Goal: Task Accomplishment & Management: Use online tool/utility

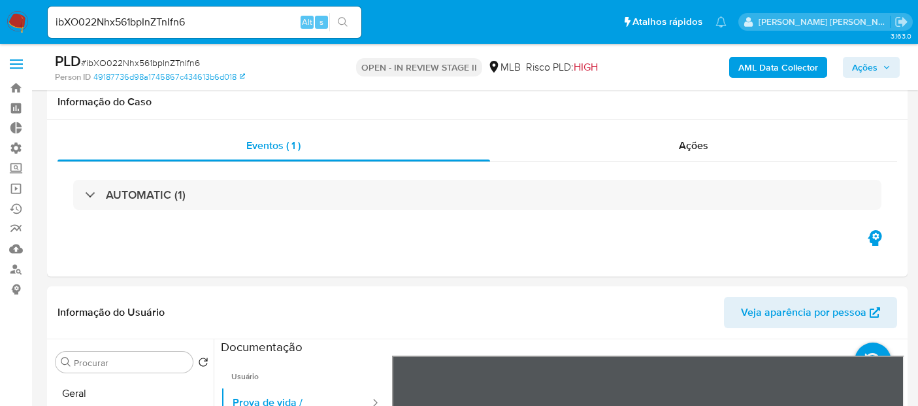
select select "10"
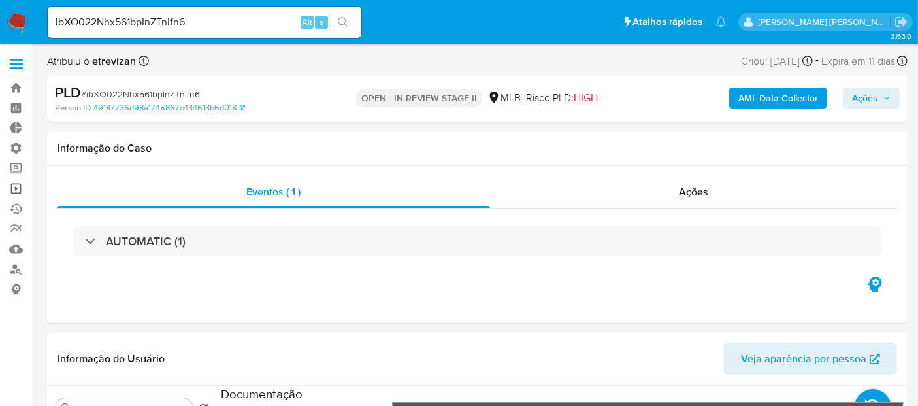
click at [16, 189] on link "Operações em massa" at bounding box center [77, 188] width 155 height 20
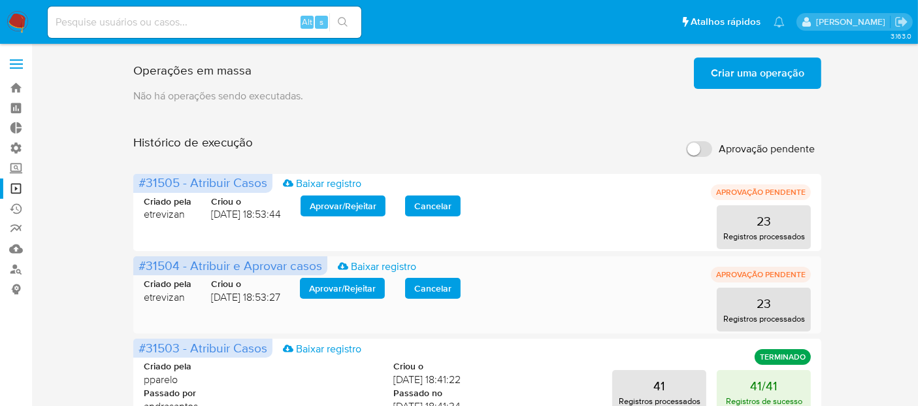
click at [363, 289] on span "Aprovar / Rejeitar" at bounding box center [342, 288] width 67 height 18
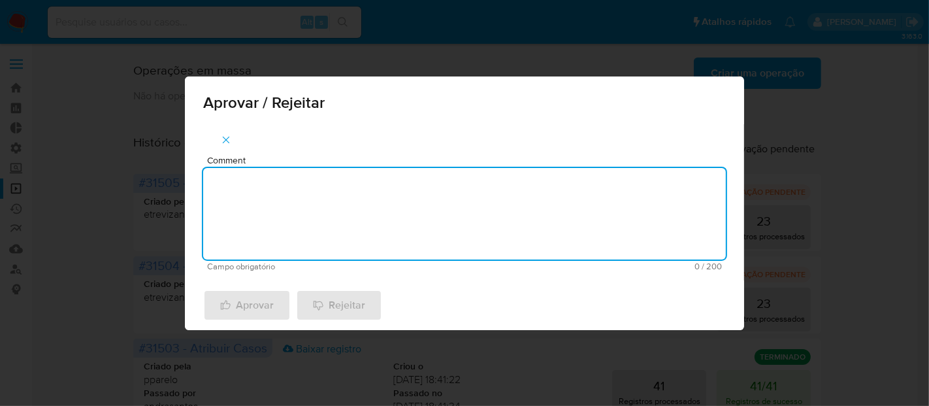
click at [364, 225] on textarea "Comment" at bounding box center [464, 213] width 522 height 91
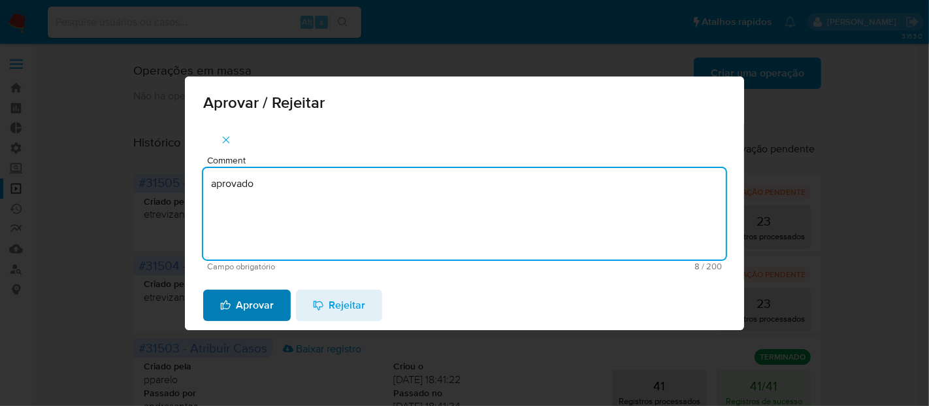
type textarea "aprovado"
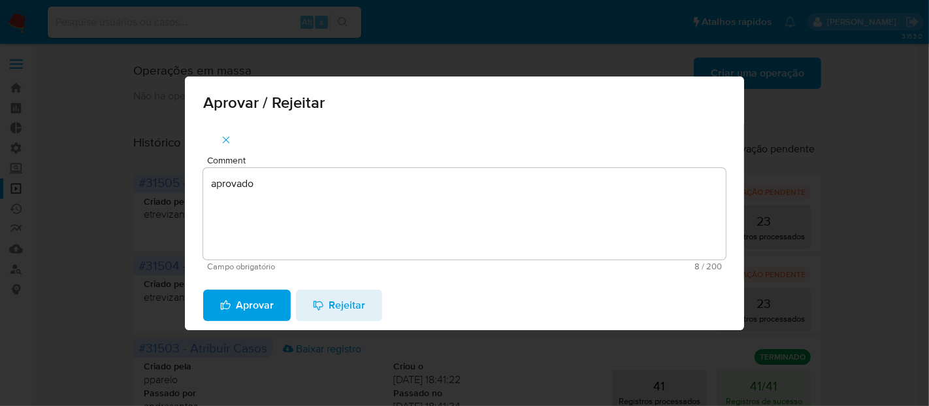
click at [259, 302] on span "Aprovar" at bounding box center [247, 305] width 54 height 29
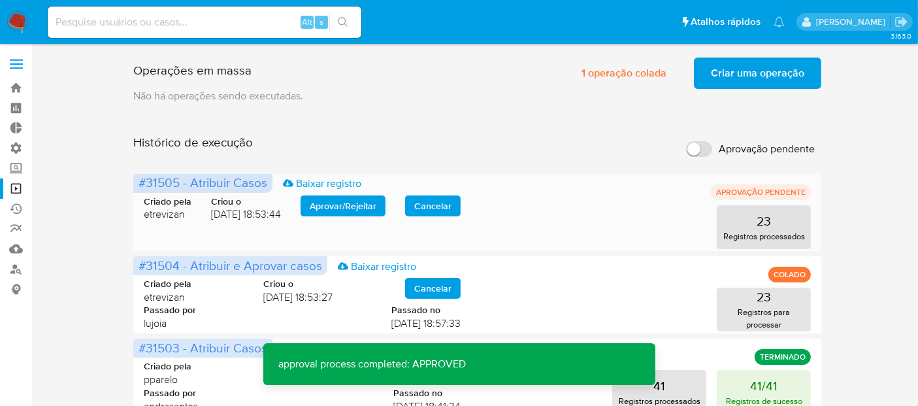
click at [357, 206] on span "Aprovar / Rejeitar" at bounding box center [343, 206] width 67 height 18
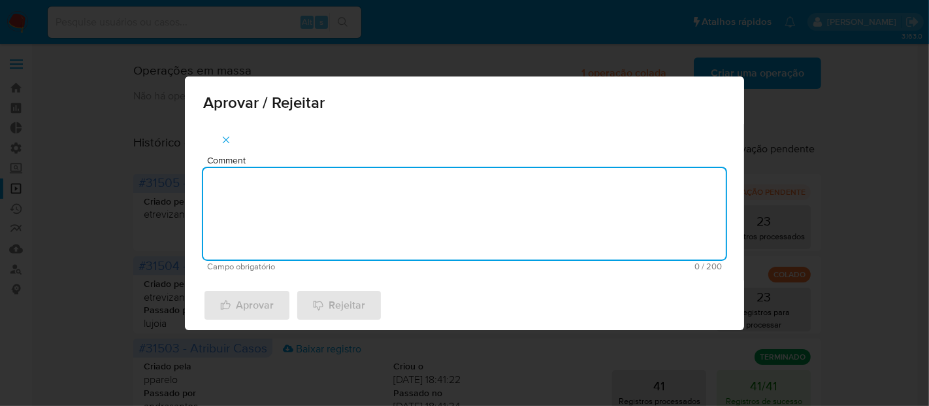
click at [347, 214] on textarea "Comment" at bounding box center [464, 213] width 522 height 91
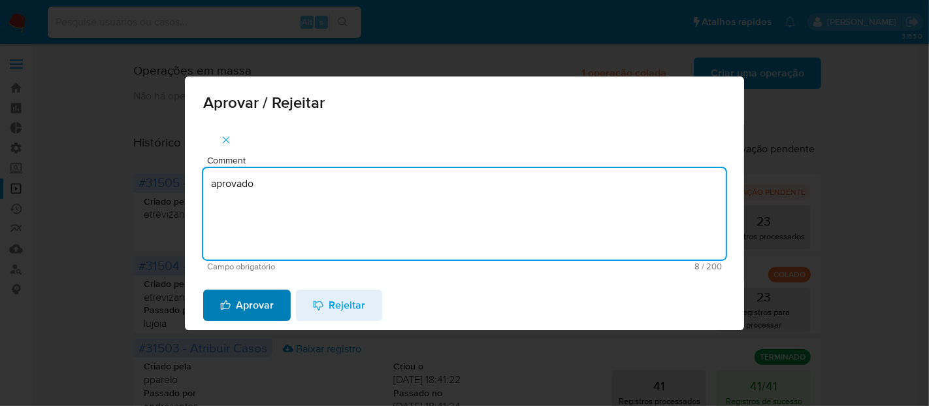
type textarea "aprovado"
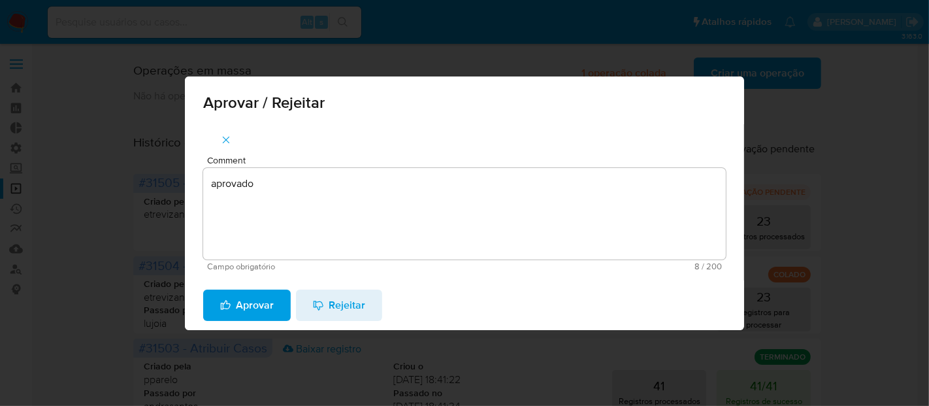
click at [275, 298] on button "Aprovar" at bounding box center [247, 304] width 88 height 31
